Goal: Information Seeking & Learning: Learn about a topic

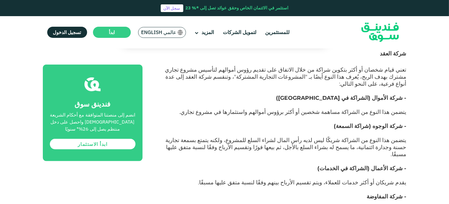
scroll to position [587, 0]
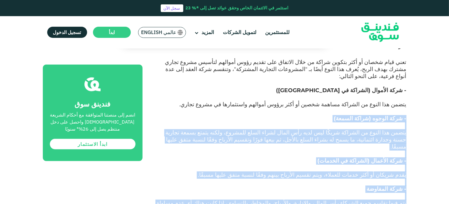
drag, startPoint x: 287, startPoint y: 176, endPoint x: 406, endPoint y: 52, distance: 171.7
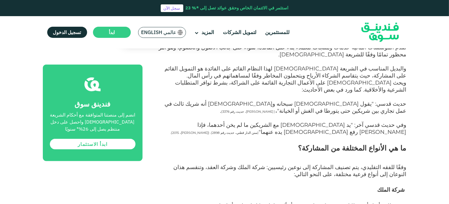
scroll to position [382, 0]
click at [265, 143] on h2 "ما هي الأنواع المختلفة من المشاركة؟" at bounding box center [281, 153] width 251 height 21
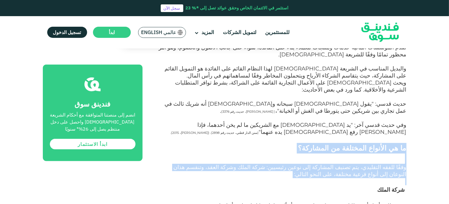
drag, startPoint x: 321, startPoint y: 103, endPoint x: 395, endPoint y: 142, distance: 83.1
click at [297, 143] on h2 "ما هي الأنواع المختلفة من المشاركة؟" at bounding box center [281, 153] width 251 height 21
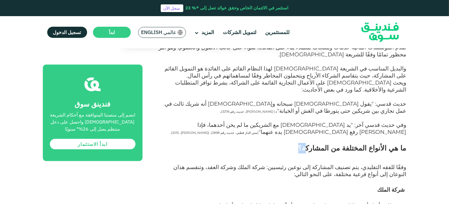
drag, startPoint x: 321, startPoint y: 104, endPoint x: 326, endPoint y: 104, distance: 5.9
click at [326, 143] on h2 "ما هي الأنواع المختلفة من المشاركة؟" at bounding box center [281, 153] width 251 height 21
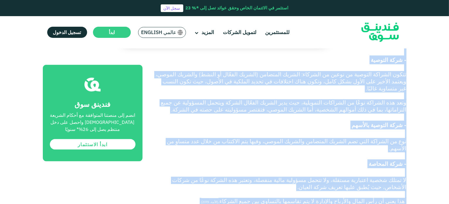
scroll to position [1010, 0]
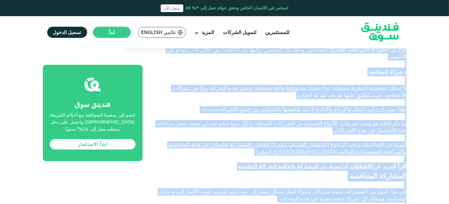
drag, startPoint x: 405, startPoint y: 105, endPoint x: 281, endPoint y: 170, distance: 139.7
copy div "lo ip dolorsi ametcons ad elitsedd؟ eiuًt incid utlabore، etd magna aliquaen ad…"
